Goal: Information Seeking & Learning: Find contact information

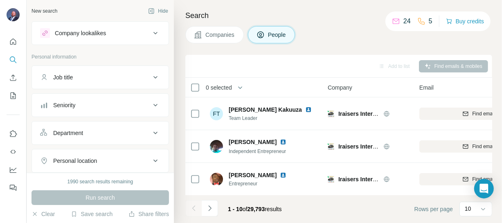
click at [68, 34] on div "Company lookalikes" at bounding box center [80, 33] width 51 height 8
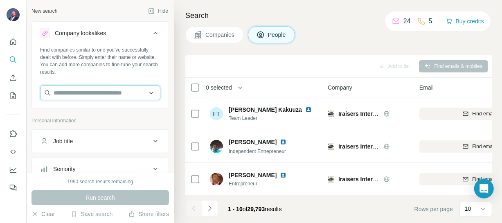
click at [71, 93] on input "text" at bounding box center [100, 92] width 120 height 15
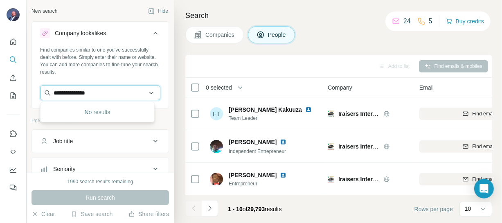
type input "**********"
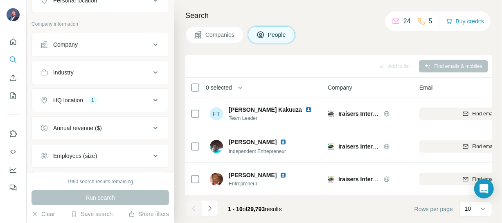
scroll to position [222, 0]
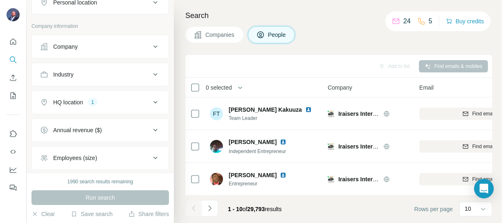
click at [151, 45] on icon at bounding box center [156, 47] width 10 height 10
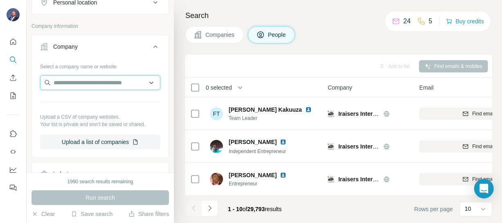
click at [88, 81] on input "text" at bounding box center [100, 82] width 120 height 15
type input "******"
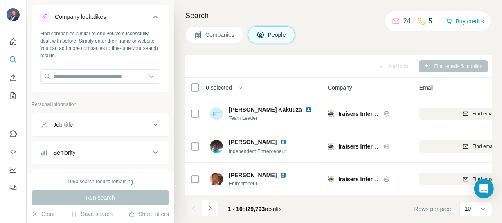
scroll to position [0, 0]
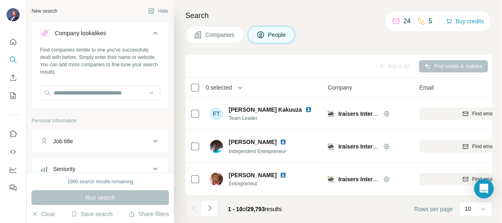
click at [207, 35] on span "Companies" at bounding box center [220, 35] width 30 height 8
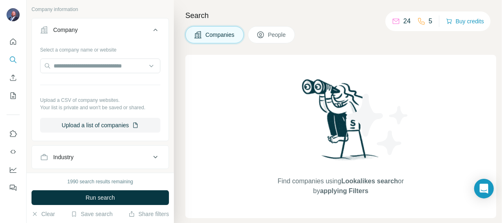
scroll to position [148, 0]
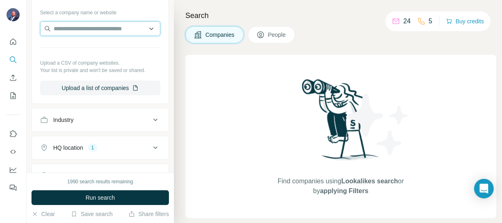
click at [91, 24] on input "text" at bounding box center [100, 28] width 120 height 15
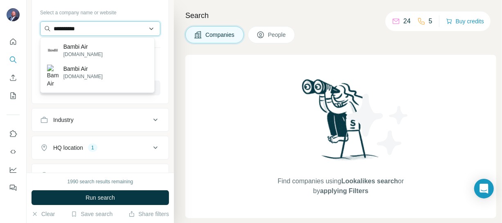
type input "**********"
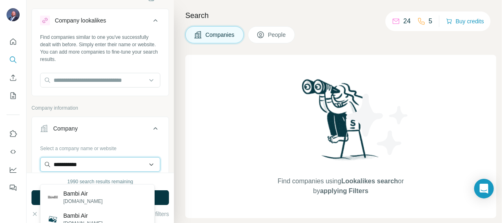
scroll to position [0, 0]
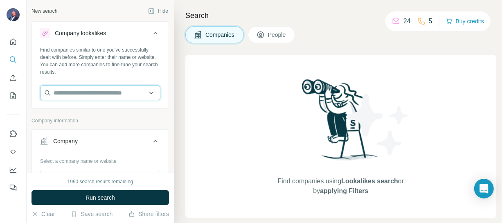
click at [61, 94] on input "text" at bounding box center [100, 92] width 120 height 15
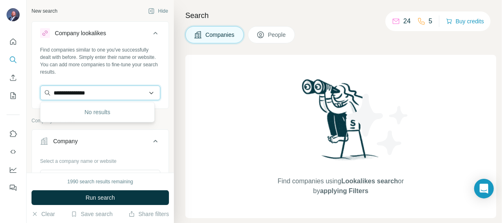
type input "**********"
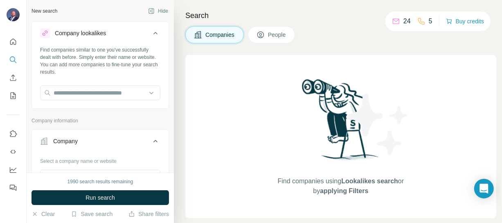
click at [104, 200] on span "Run search" at bounding box center [99, 197] width 29 height 8
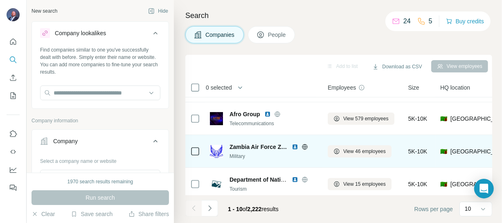
scroll to position [122, 0]
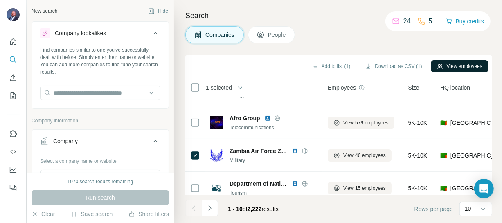
click at [465, 63] on button "View employees" at bounding box center [459, 66] width 57 height 12
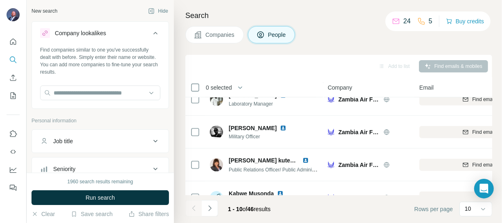
scroll to position [233, 0]
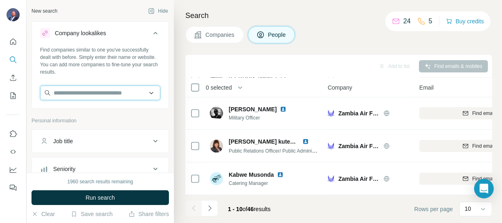
click at [61, 92] on input "text" at bounding box center [100, 92] width 120 height 15
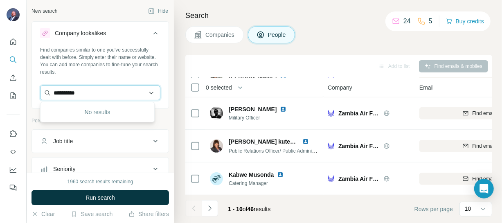
type input "**********"
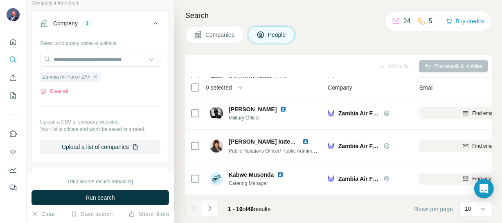
scroll to position [297, 0]
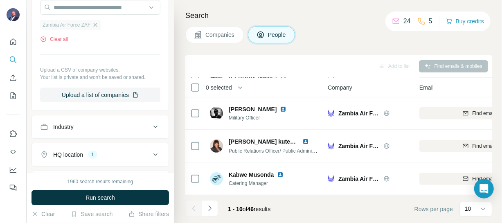
click at [97, 23] on icon "button" at bounding box center [96, 25] width 4 height 4
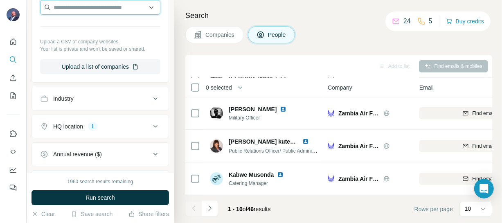
click at [82, 10] on input "text" at bounding box center [100, 7] width 120 height 15
type input "**********"
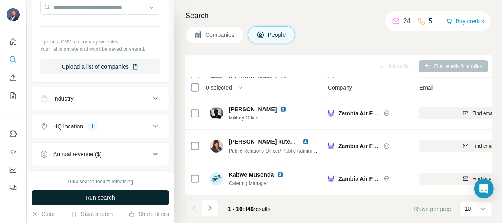
click at [123, 199] on button "Run search" at bounding box center [99, 197] width 137 height 15
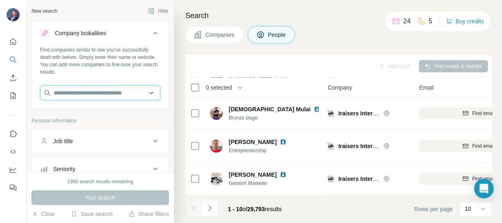
click at [89, 92] on input "text" at bounding box center [100, 92] width 120 height 15
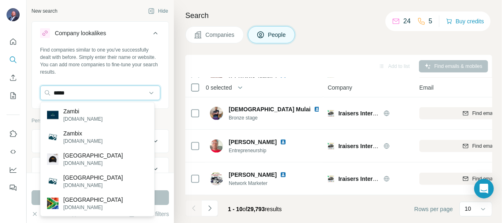
type input "*****"
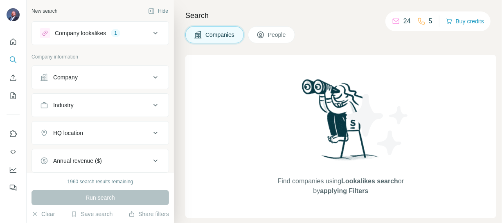
click at [151, 34] on icon at bounding box center [156, 33] width 10 height 10
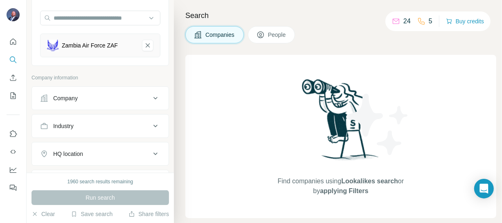
scroll to position [111, 0]
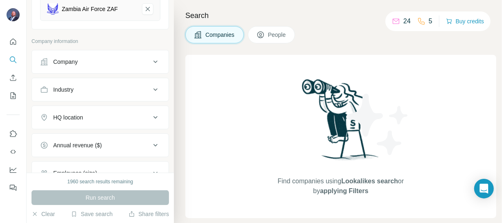
click at [87, 69] on button "Company" at bounding box center [100, 62] width 137 height 20
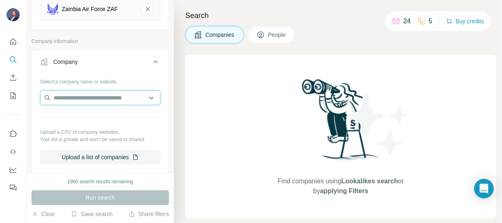
click at [91, 98] on input "text" at bounding box center [100, 97] width 120 height 15
type input "**********"
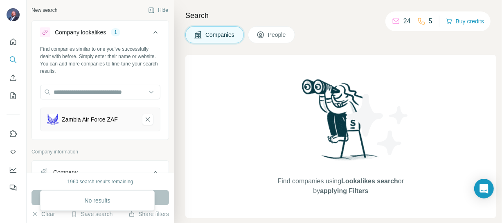
scroll to position [0, 0]
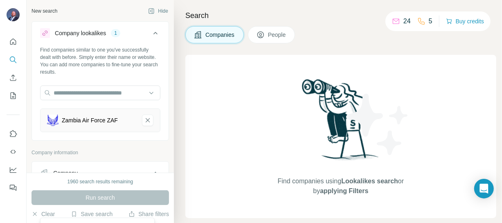
click at [88, 127] on div "Zambia Air Force ZAF" at bounding box center [100, 120] width 120 height 24
drag, startPoint x: 87, startPoint y: 127, endPoint x: 73, endPoint y: 124, distance: 14.5
drag, startPoint x: 72, startPoint y: 124, endPoint x: 45, endPoint y: 124, distance: 27.0
drag, startPoint x: 46, startPoint y: 124, endPoint x: 56, endPoint y: 125, distance: 10.3
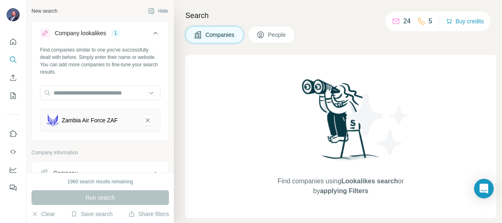
click at [56, 125] on img at bounding box center [52, 120] width 11 height 11
click at [65, 94] on input "text" at bounding box center [100, 92] width 120 height 15
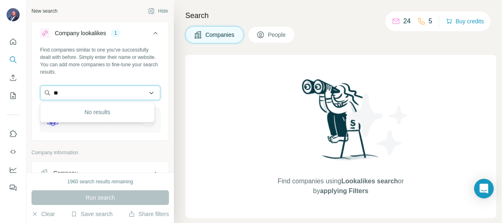
type input "*"
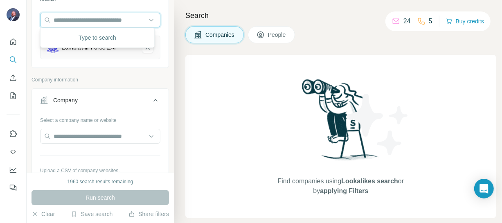
scroll to position [74, 0]
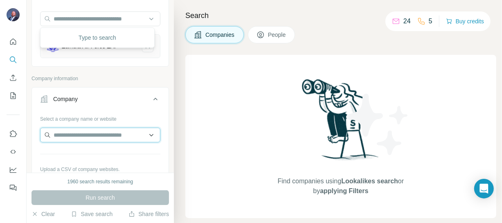
click at [106, 134] on input "text" at bounding box center [100, 135] width 120 height 15
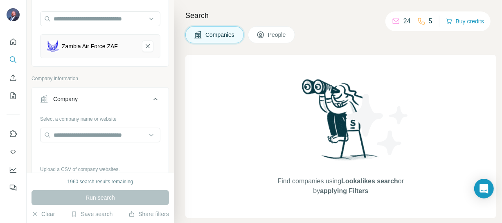
click at [134, 95] on div "Company" at bounding box center [95, 99] width 110 height 8
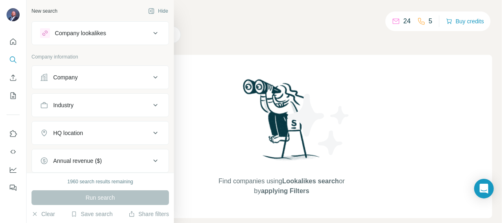
click at [44, 32] on icon at bounding box center [45, 33] width 7 height 7
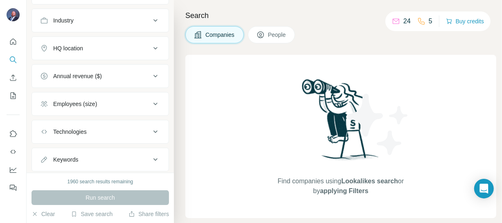
scroll to position [37, 0]
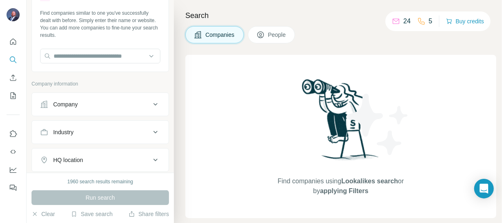
click at [151, 101] on icon at bounding box center [156, 104] width 10 height 10
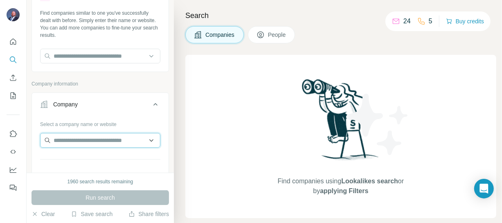
click at [94, 139] on input "text" at bounding box center [100, 140] width 120 height 15
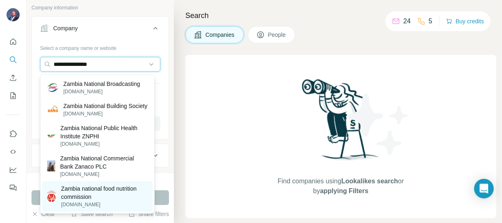
scroll to position [111, 0]
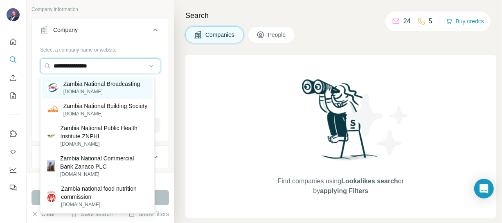
type input "**********"
click at [74, 91] on p "znbc.co.zm" at bounding box center [101, 91] width 77 height 7
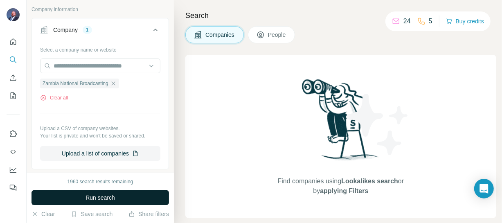
click at [115, 198] on span "Run search" at bounding box center [99, 197] width 29 height 8
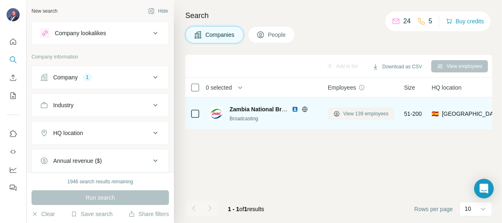
click at [349, 116] on span "View 139 employees" at bounding box center [365, 113] width 45 height 7
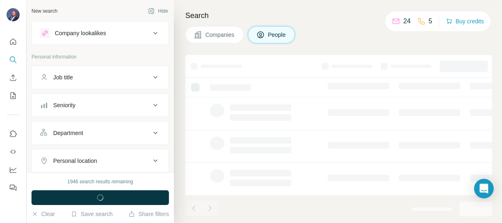
click at [153, 33] on icon at bounding box center [155, 33] width 4 height 2
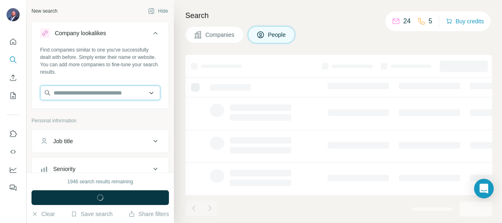
click at [85, 95] on input "text" at bounding box center [100, 92] width 120 height 15
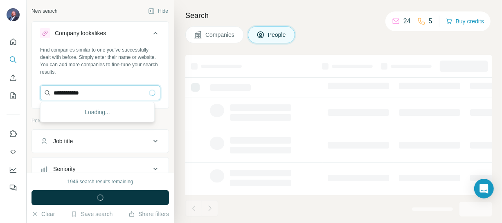
type input "**********"
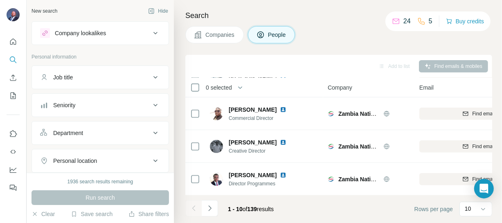
scroll to position [233, 0]
click at [210, 206] on icon "Navigate to next page" at bounding box center [210, 208] width 8 height 8
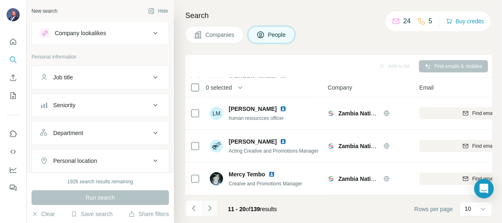
click at [207, 206] on icon "Navigate to next page" at bounding box center [210, 208] width 8 height 8
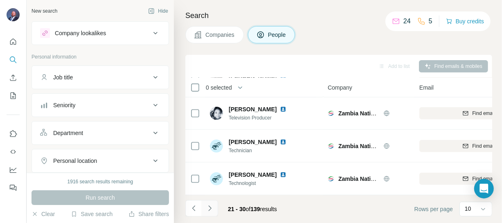
click at [213, 211] on icon "Navigate to next page" at bounding box center [210, 208] width 8 height 8
click at [211, 208] on icon "Navigate to next page" at bounding box center [210, 208] width 8 height 8
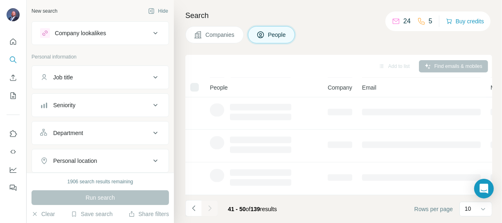
click at [151, 103] on icon at bounding box center [156, 105] width 10 height 10
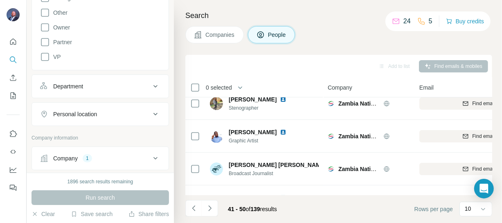
scroll to position [0, 0]
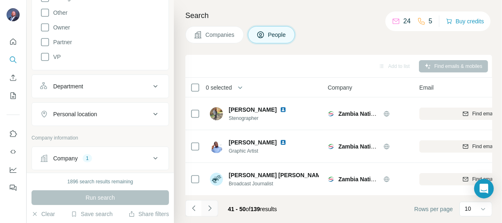
click at [210, 209] on icon "Navigate to next page" at bounding box center [210, 208] width 8 height 8
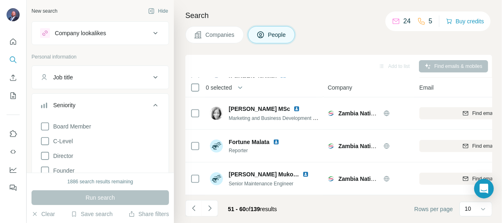
click at [153, 33] on icon at bounding box center [155, 33] width 4 height 2
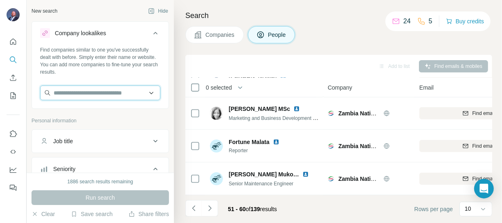
click at [98, 92] on input "text" at bounding box center [100, 92] width 120 height 15
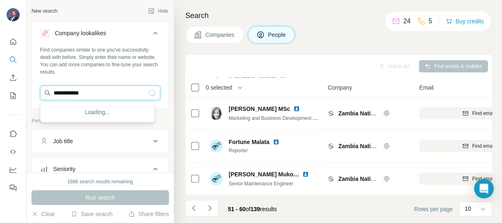
type input "**********"
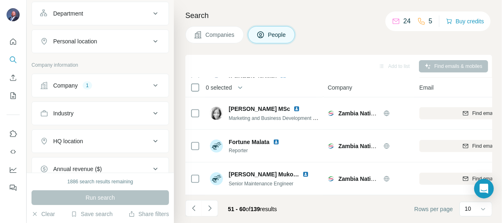
scroll to position [297, 0]
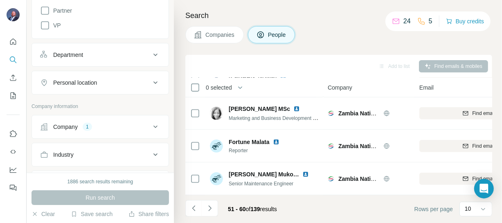
type input "**********"
click at [151, 127] on icon at bounding box center [156, 127] width 10 height 10
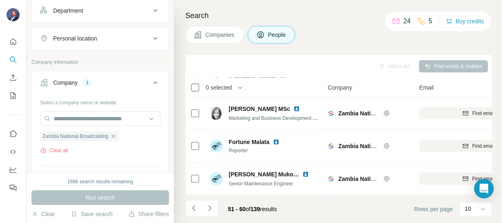
scroll to position [372, 0]
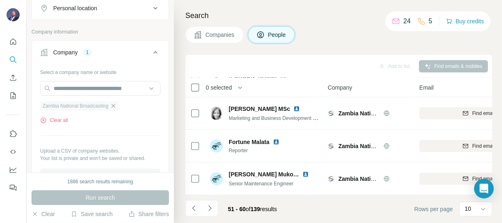
click at [117, 106] on icon "button" at bounding box center [113, 106] width 7 height 7
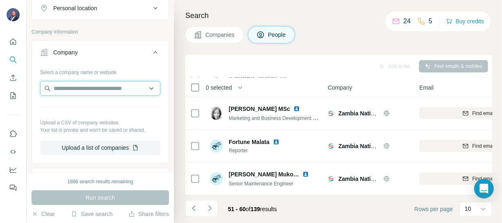
click at [97, 87] on input "text" at bounding box center [100, 88] width 120 height 15
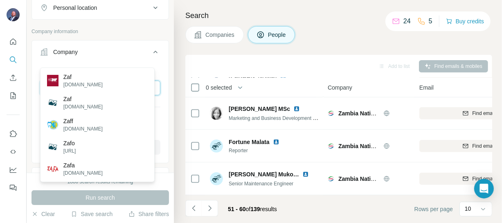
scroll to position [365, 0]
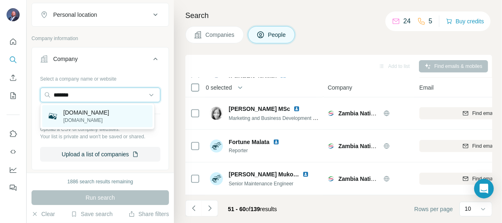
type input "*******"
click at [93, 112] on div "zaf.org zaf.org" at bounding box center [97, 116] width 111 height 22
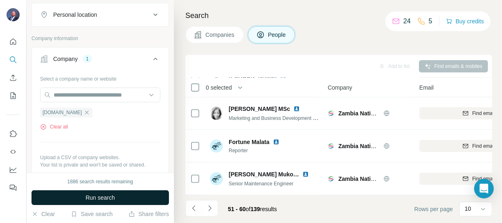
click at [116, 198] on button "Run search" at bounding box center [99, 197] width 137 height 15
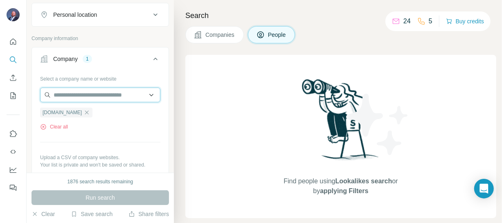
click at [100, 96] on input "text" at bounding box center [100, 95] width 120 height 15
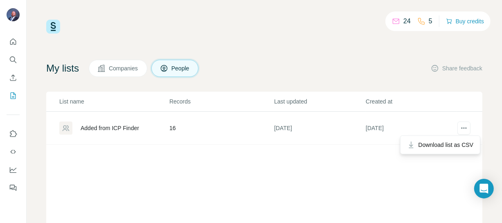
click at [108, 127] on div "Added from ICP Finder" at bounding box center [110, 128] width 58 height 8
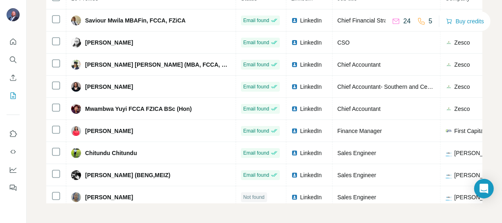
scroll to position [46, 0]
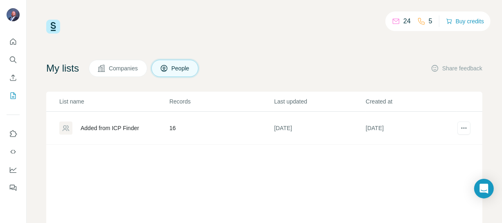
click at [174, 127] on td "16" at bounding box center [221, 128] width 105 height 33
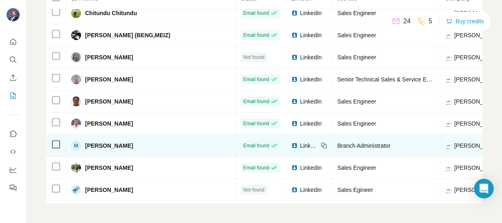
scroll to position [128, 0]
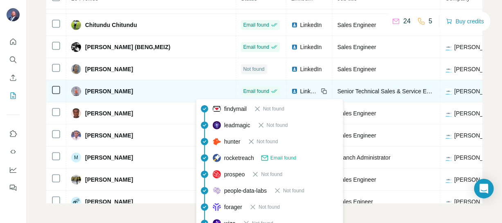
click at [243, 90] on span "Email found" at bounding box center [256, 91] width 26 height 7
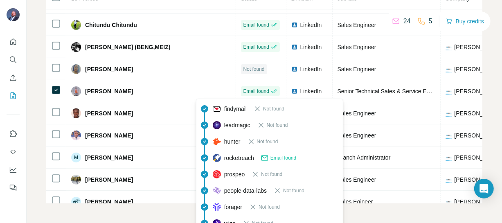
click at [268, 155] on icon at bounding box center [265, 158] width 8 height 8
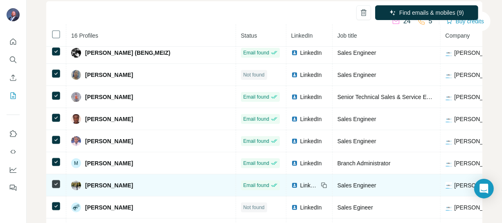
scroll to position [120, 0]
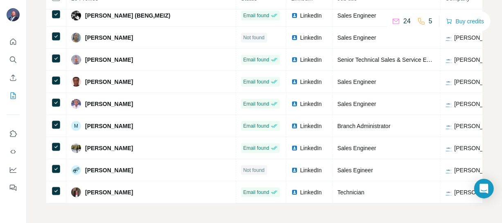
click at [394, 22] on icon at bounding box center [396, 21] width 8 height 8
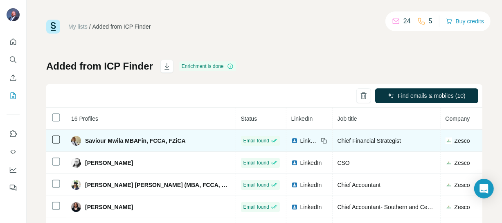
scroll to position [37, 0]
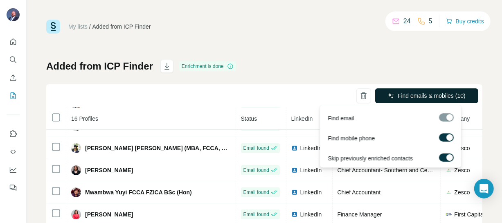
click at [412, 95] on span "Find emails & mobiles (10)" at bounding box center [432, 96] width 68 height 8
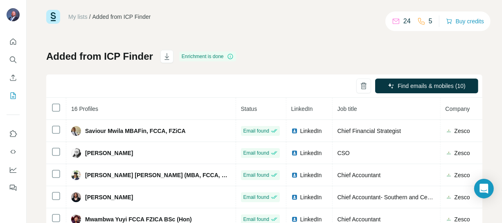
scroll to position [0, 0]
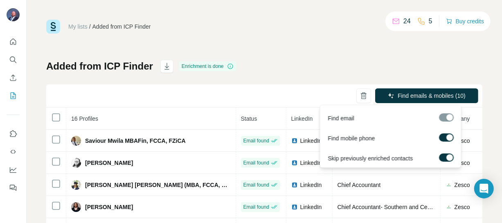
click at [446, 119] on div at bounding box center [446, 117] width 15 height 8
click at [388, 92] on button "Find emails & mobiles (10)" at bounding box center [426, 95] width 103 height 15
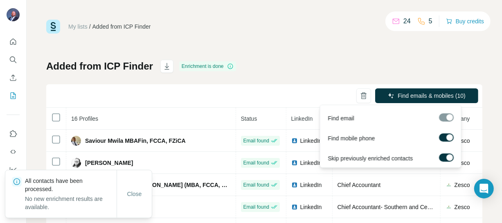
click at [441, 119] on div at bounding box center [446, 117] width 15 height 8
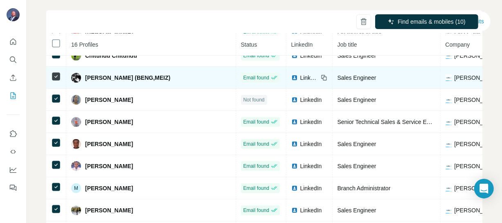
scroll to position [165, 0]
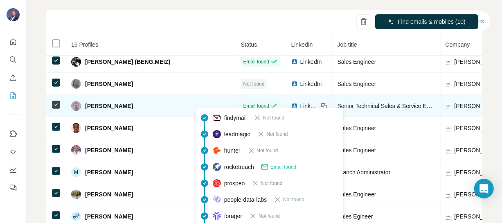
click at [243, 102] on span "Email found" at bounding box center [256, 105] width 26 height 7
click at [381, 103] on span "Senior Technical Sales & Service Engineer" at bounding box center [391, 106] width 108 height 7
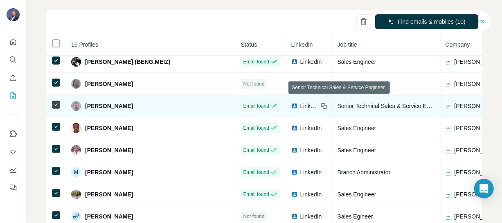
click at [381, 104] on span "Senior Technical Sales & Service Engineer" at bounding box center [391, 106] width 108 height 7
click at [381, 104] on div "Senior Technical Sales & Service Engineer" at bounding box center [386, 106] width 98 height 8
click at [380, 104] on div "Senior Technical Sales & Service Engineer" at bounding box center [386, 106] width 98 height 8
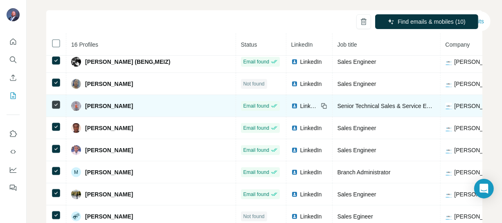
click at [454, 108] on td "[PERSON_NAME] AND Shirtliff [GEOGRAPHIC_DATA]" at bounding box center [495, 106] width 108 height 22
click at [76, 102] on img at bounding box center [76, 106] width 10 height 10
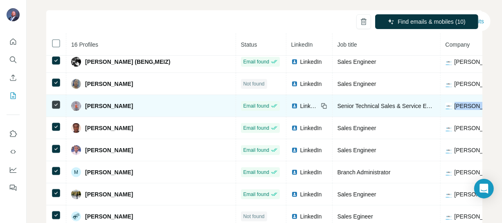
click at [74, 101] on img at bounding box center [76, 106] width 10 height 10
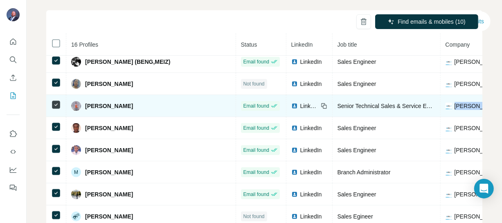
click at [74, 101] on img at bounding box center [76, 106] width 10 height 10
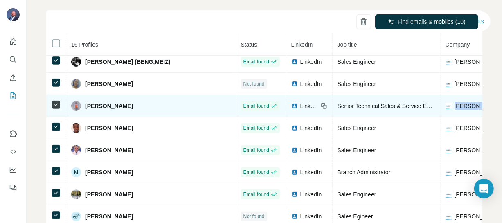
click at [74, 101] on img at bounding box center [76, 106] width 10 height 10
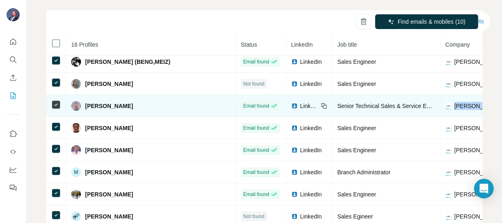
click at [74, 101] on img at bounding box center [76, 106] width 10 height 10
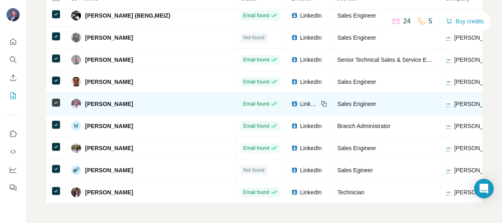
click at [132, 99] on div "[PERSON_NAME]" at bounding box center [151, 104] width 160 height 10
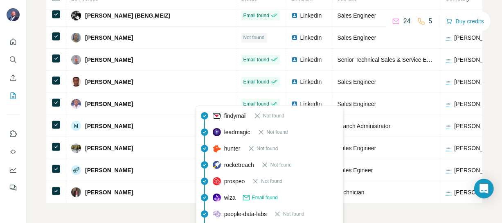
click at [250, 196] on icon at bounding box center [246, 197] width 8 height 8
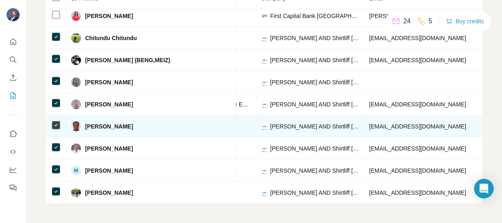
scroll to position [128, 184]
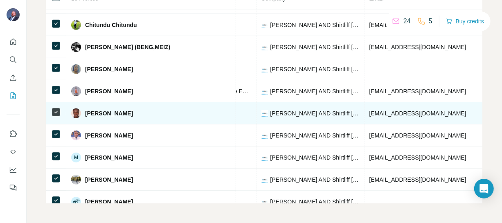
click at [364, 122] on td "[EMAIL_ADDRESS][DOMAIN_NAME]" at bounding box center [441, 113] width 154 height 22
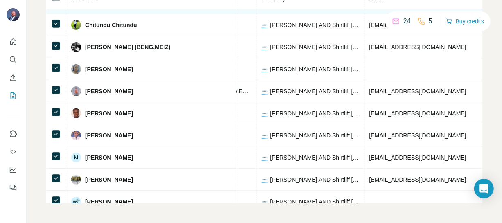
scroll to position [16, 184]
